Goal: Information Seeking & Learning: Learn about a topic

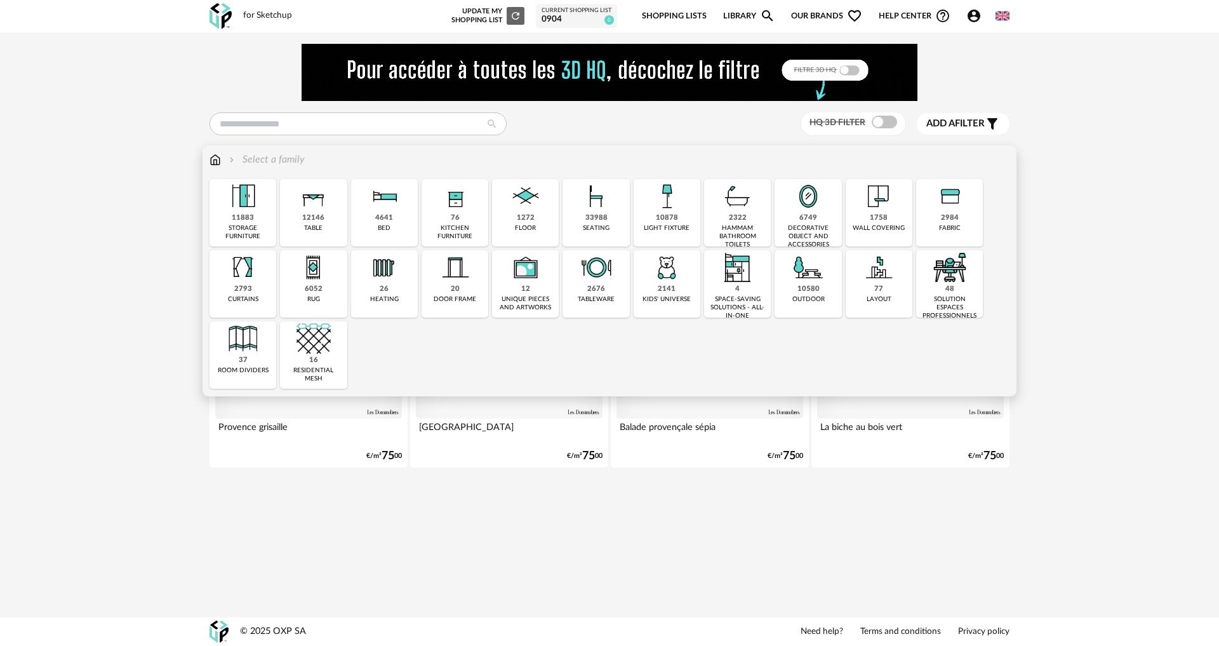
click at [318, 107] on div "HQ 3D filter Add a filter s Filter icon Filter by : Select a family Close icon …" at bounding box center [609, 276] width 823 height 464
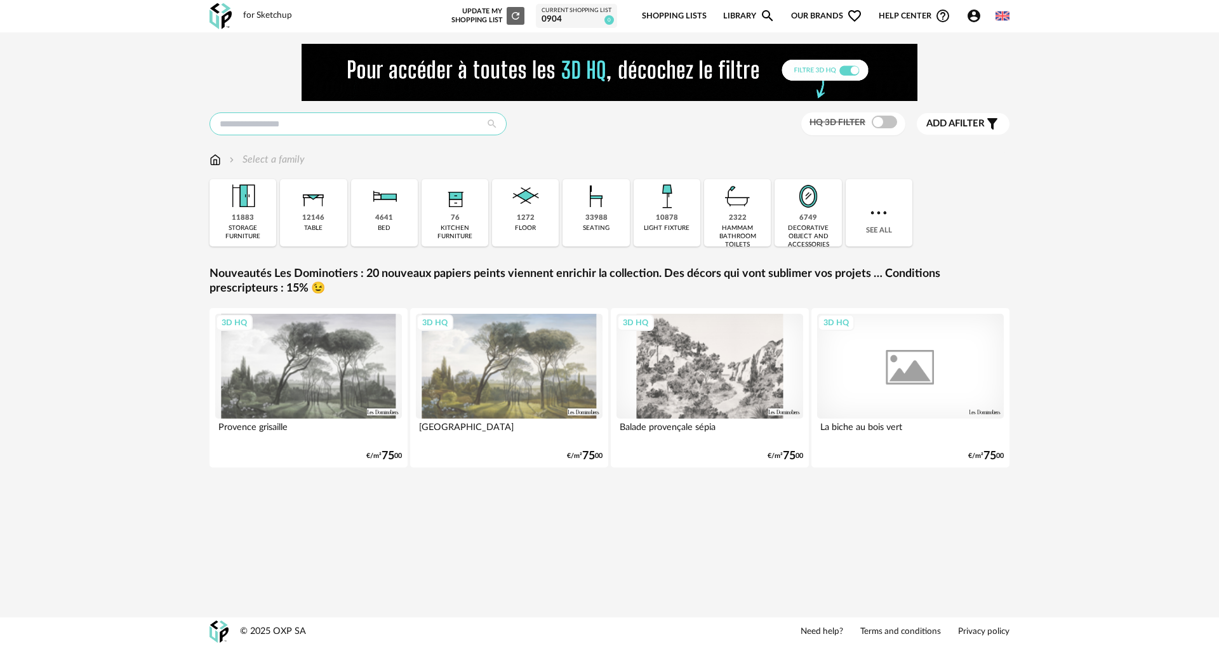
click at [317, 126] on input "text" at bounding box center [358, 123] width 297 height 23
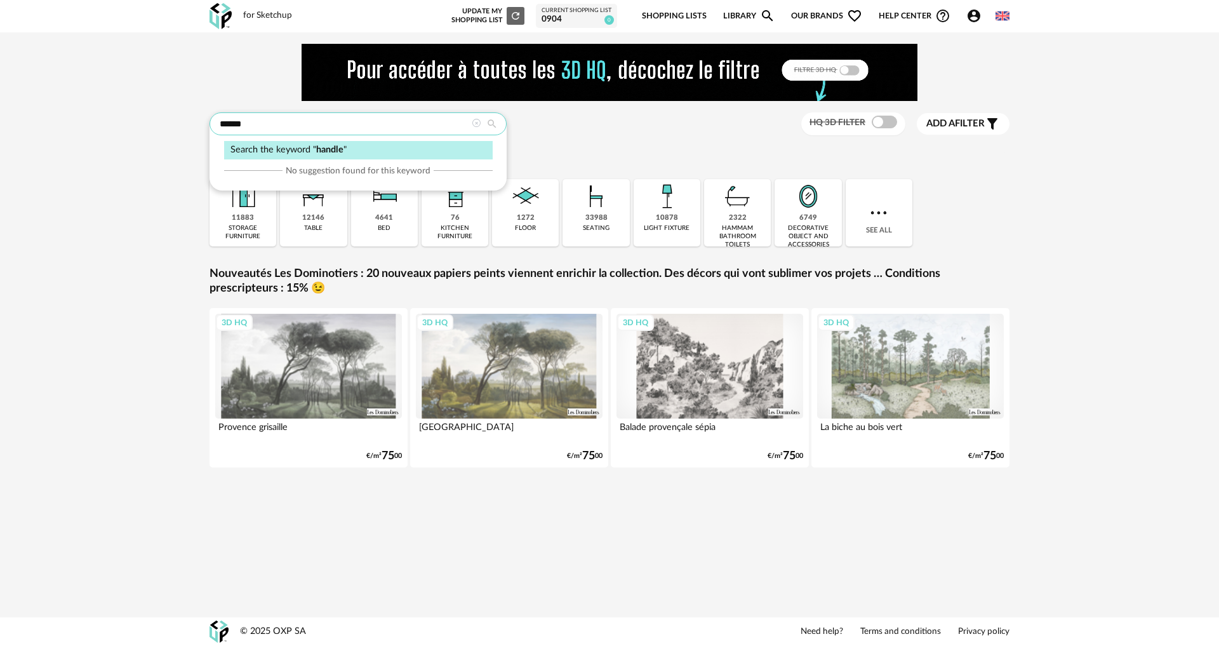
type input "******"
click at [497, 121] on icon at bounding box center [492, 123] width 23 height 11
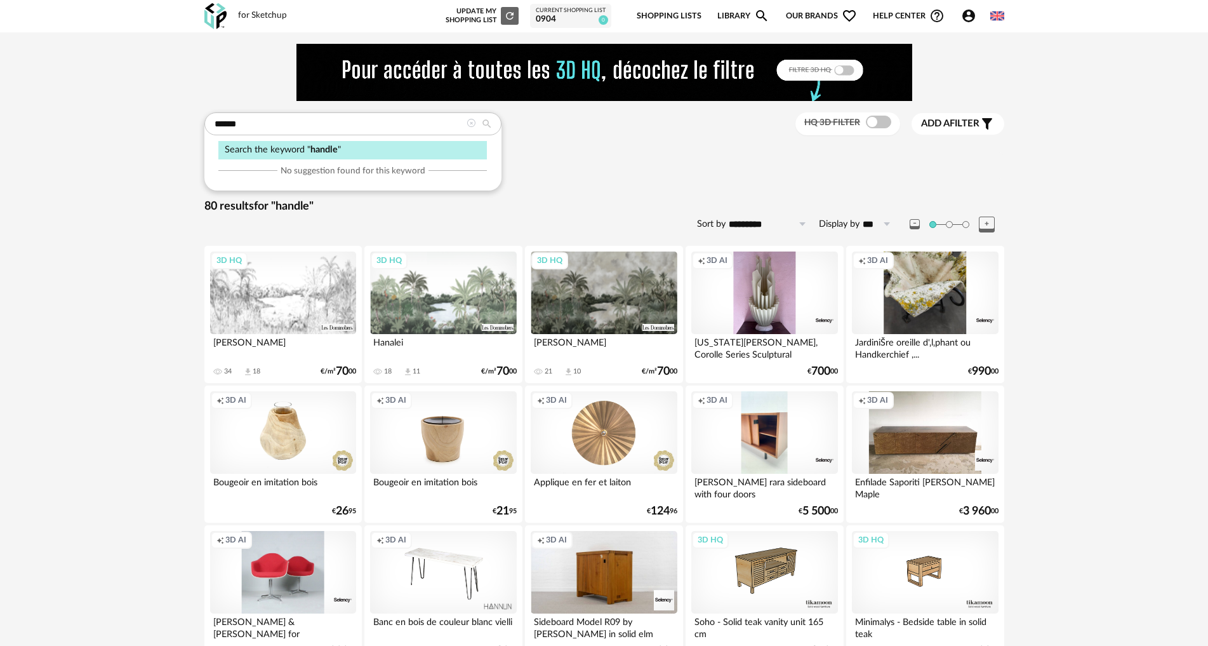
click at [471, 123] on icon at bounding box center [471, 123] width 9 height 9
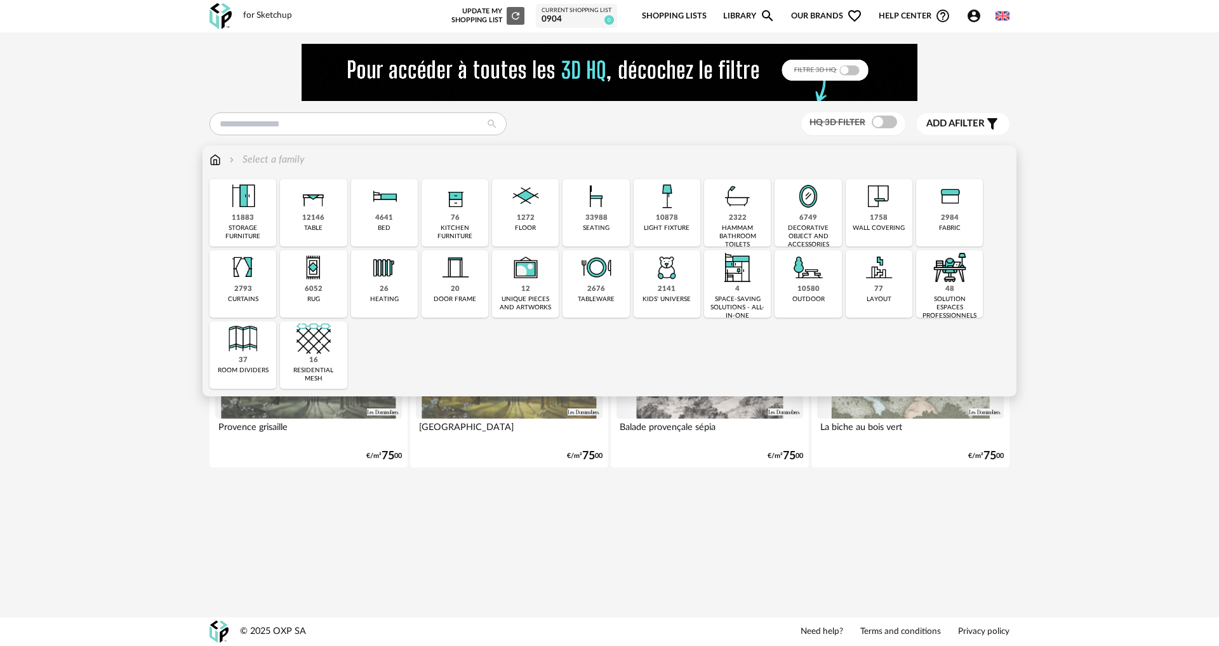
click at [210, 158] on img at bounding box center [215, 159] width 11 height 15
click at [218, 159] on img at bounding box center [215, 159] width 11 height 15
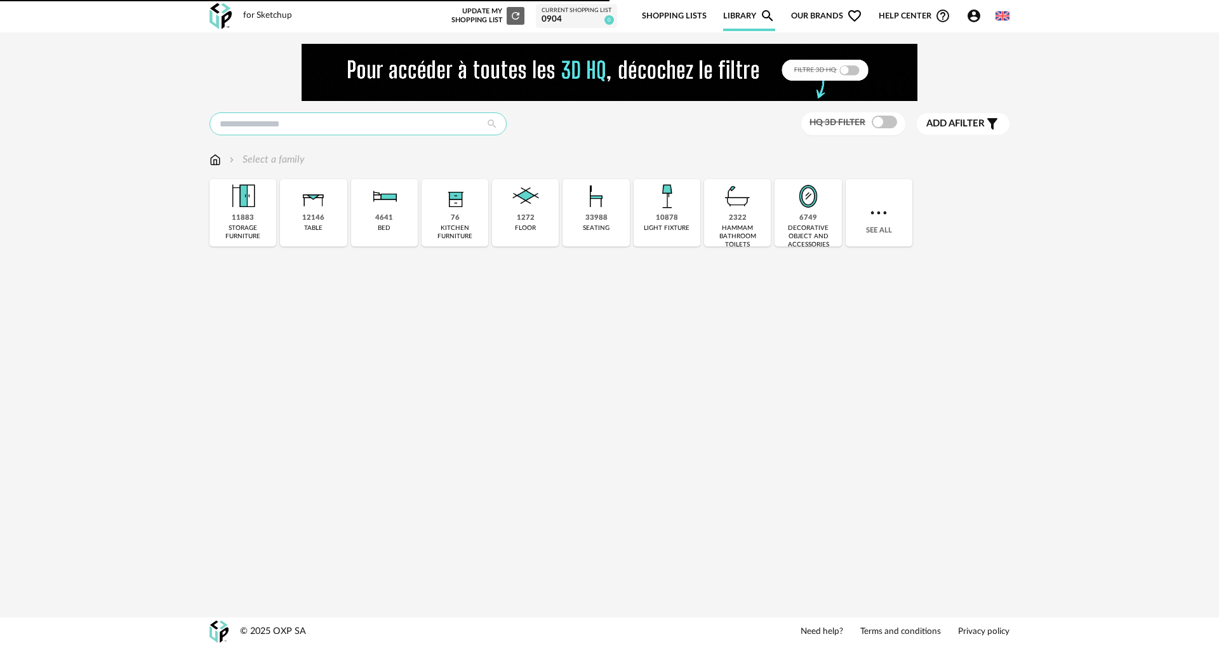
click at [325, 126] on input "text" at bounding box center [358, 123] width 297 height 23
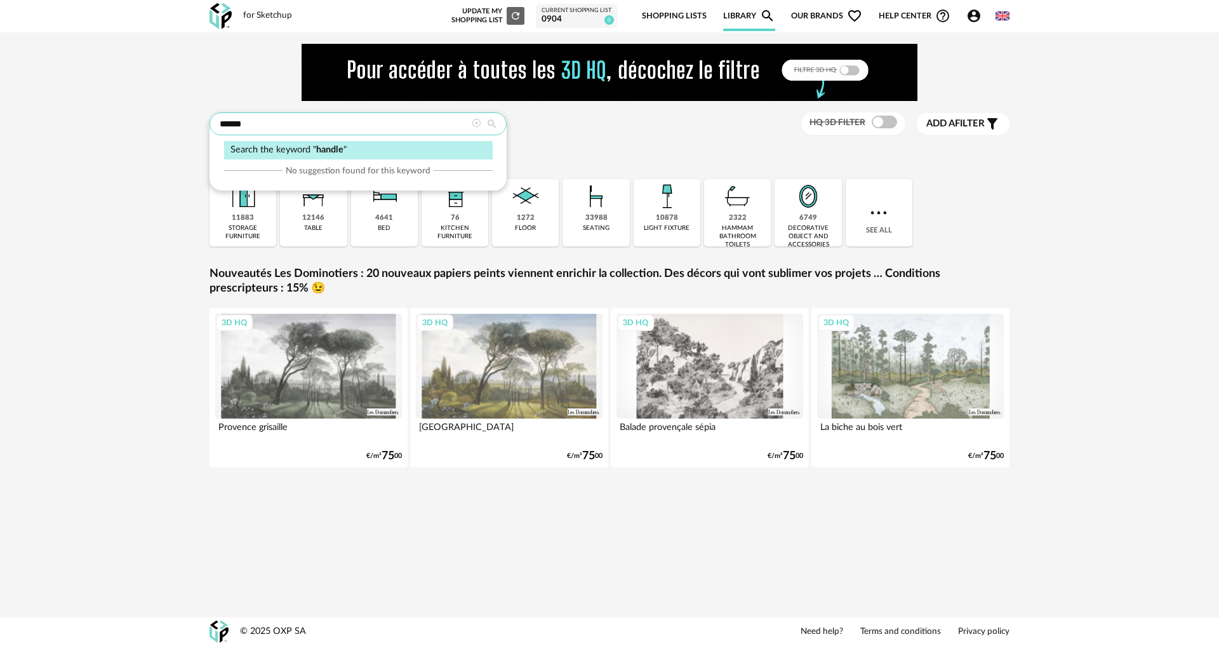
type input "******"
click at [345, 147] on div "Search the keyword " handle "" at bounding box center [358, 150] width 269 height 18
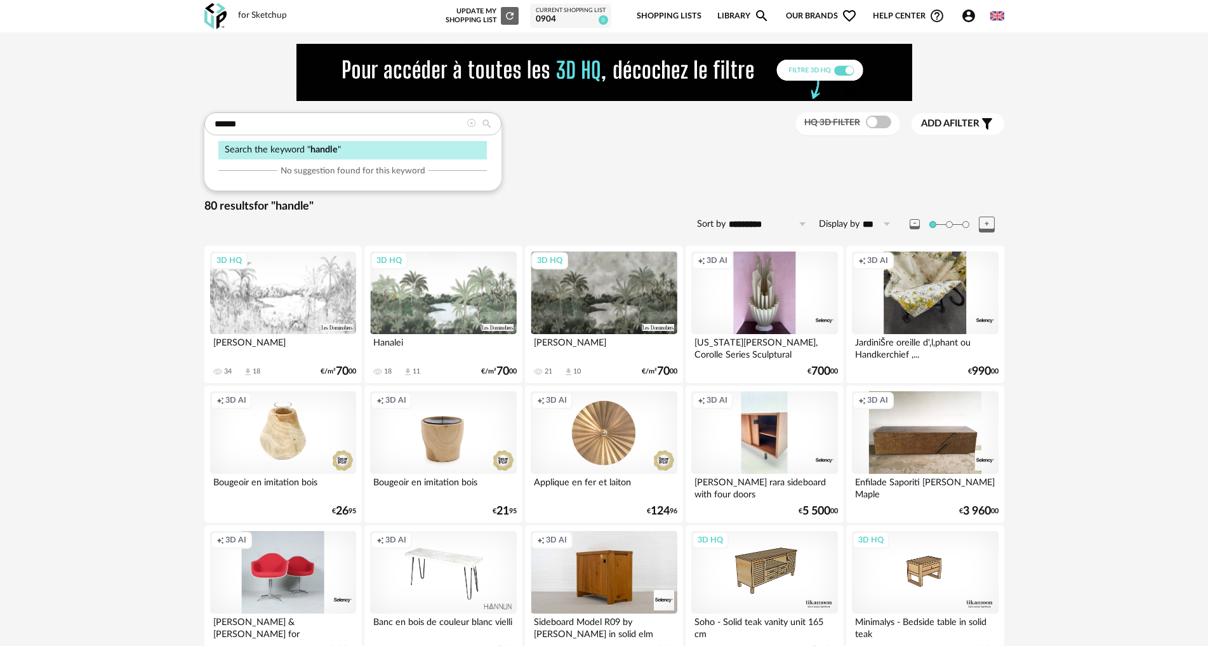
click at [872, 124] on span at bounding box center [878, 122] width 25 height 13
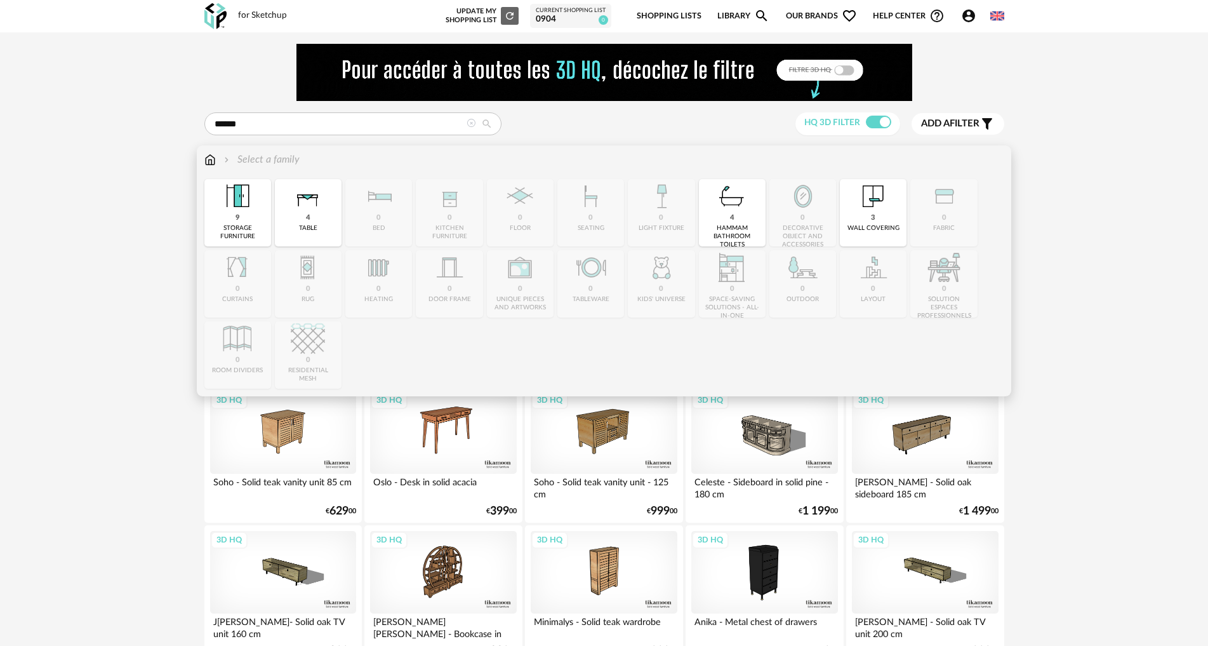
click at [211, 160] on img at bounding box center [209, 159] width 11 height 15
